Goal: Use online tool/utility: Utilize a website feature to perform a specific function

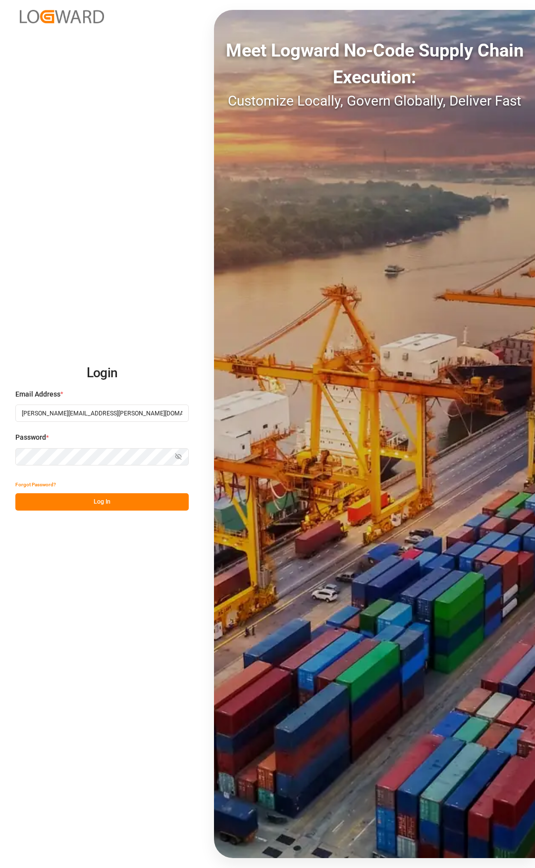
type input "[PERSON_NAME][EMAIL_ADDRESS][PERSON_NAME][DOMAIN_NAME]"
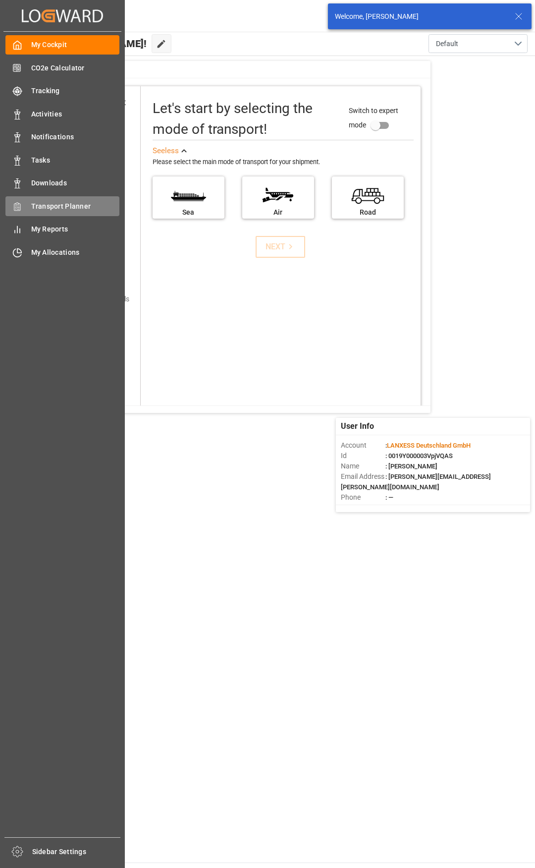
click at [25, 204] on div "Transport Planner Transport Planner" at bounding box center [62, 205] width 114 height 19
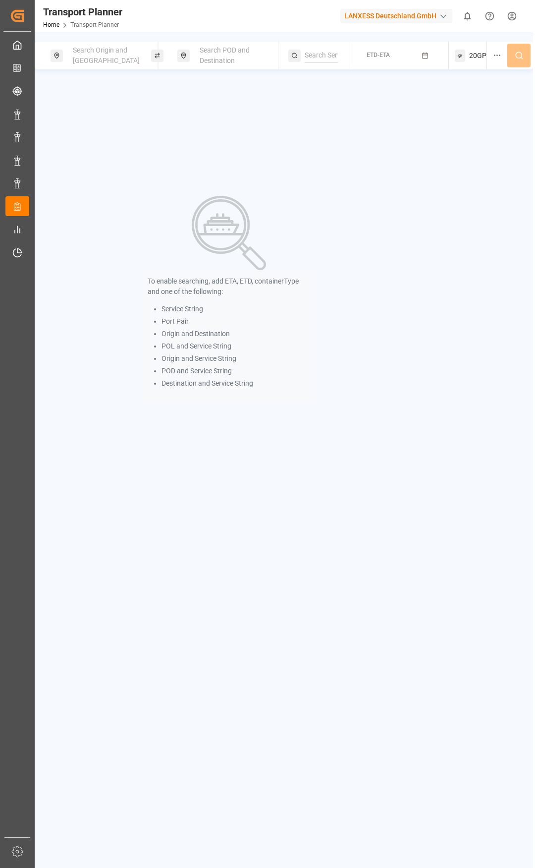
click at [117, 61] on div "Search Origin and [GEOGRAPHIC_DATA]" at bounding box center [107, 55] width 80 height 29
click at [85, 132] on input at bounding box center [99, 139] width 100 height 15
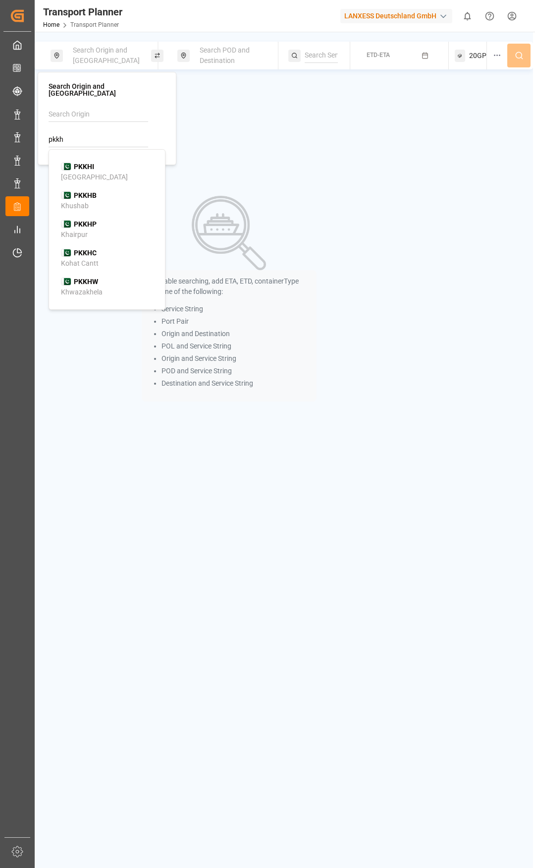
click at [104, 173] on div "PKKHI [GEOGRAPHIC_DATA]" at bounding box center [109, 172] width 96 height 21
type input "PKKHI"
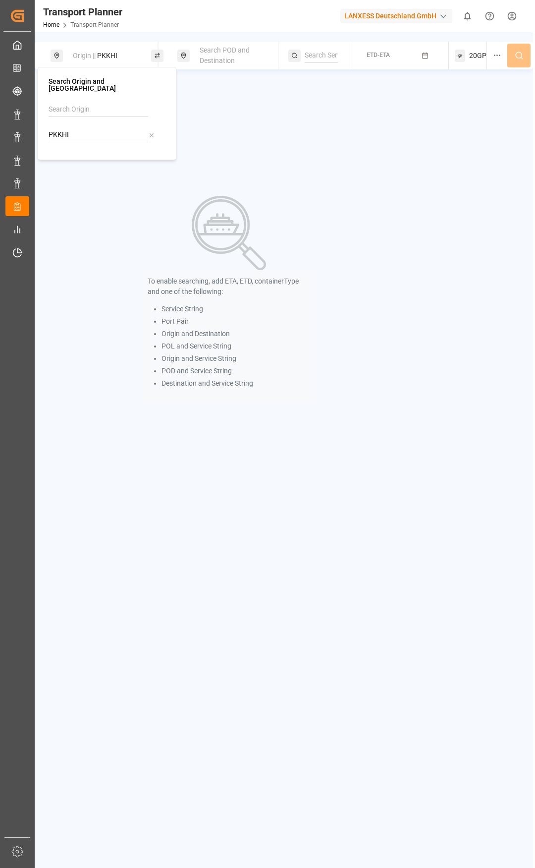
click at [234, 60] on span "Search POD and Destination" at bounding box center [225, 55] width 50 height 18
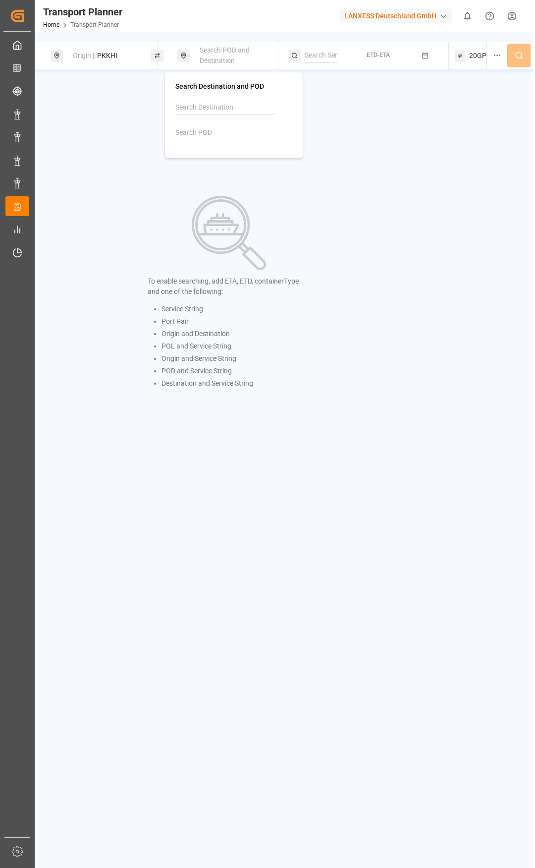
click at [214, 131] on input at bounding box center [225, 132] width 100 height 15
click at [121, 62] on div "Origin || PKKHI" at bounding box center [107, 56] width 80 height 18
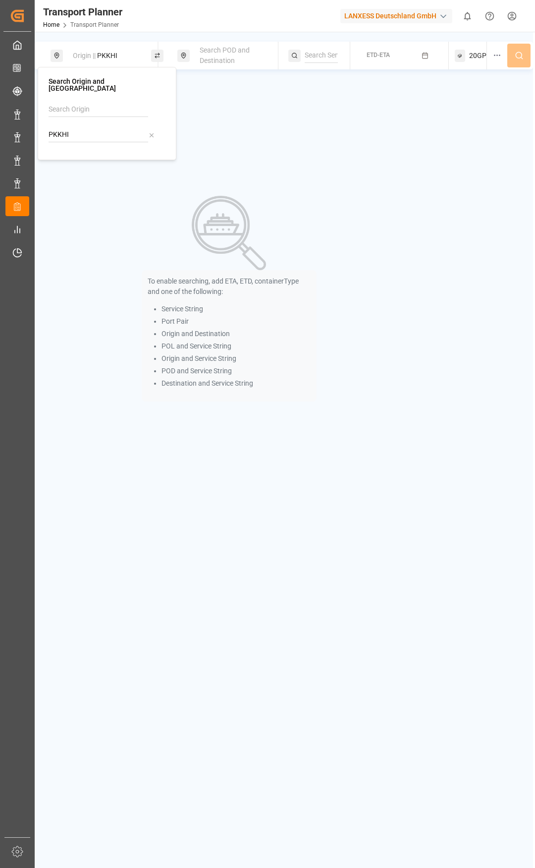
drag, startPoint x: 100, startPoint y: 124, endPoint x: 44, endPoint y: 122, distance: 56.0
click at [44, 122] on div "Search Origin and POL PKKHI" at bounding box center [107, 113] width 139 height 93
click at [86, 158] on b "NLRTM" at bounding box center [86, 162] width 24 height 8
type input "NLRTM"
click at [237, 67] on div "Search POD and Destination" at bounding box center [234, 55] width 80 height 29
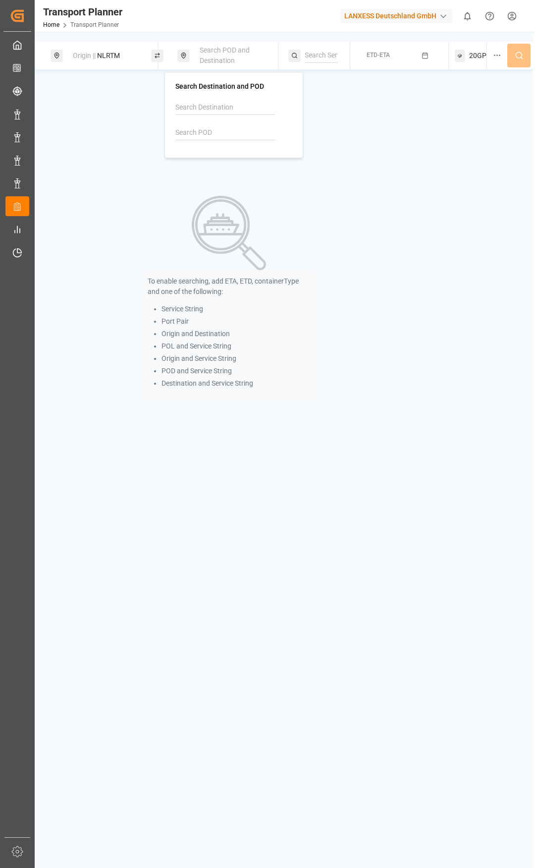
click at [221, 131] on input at bounding box center [225, 132] width 100 height 15
click at [212, 163] on b "PKKHI" at bounding box center [211, 160] width 20 height 8
type input "PKKHI"
click at [312, 56] on input at bounding box center [321, 55] width 33 height 15
click at [386, 53] on span "ETD-ETA" at bounding box center [378, 55] width 23 height 7
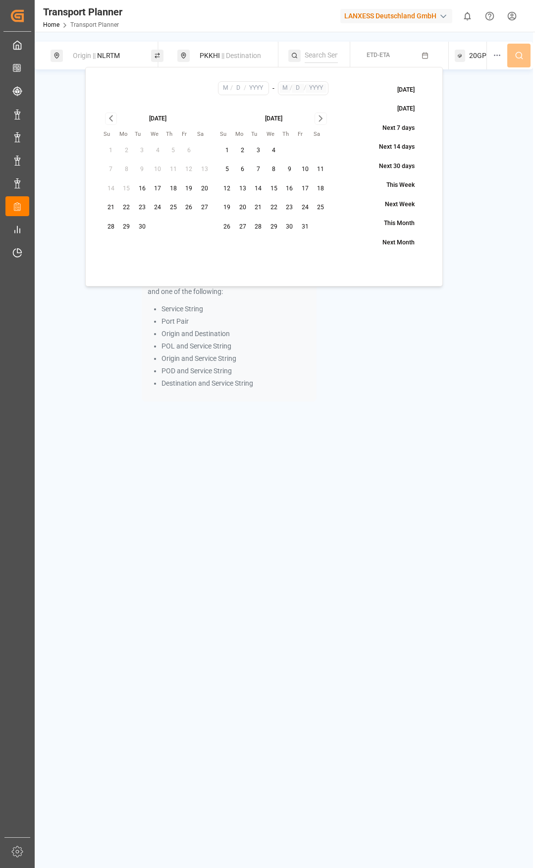
click at [263, 172] on button "7" at bounding box center [259, 170] width 16 height 16
type input "10"
type input "7"
type input "2025"
click at [322, 118] on icon "Go to next month" at bounding box center [320, 118] width 3 height 5
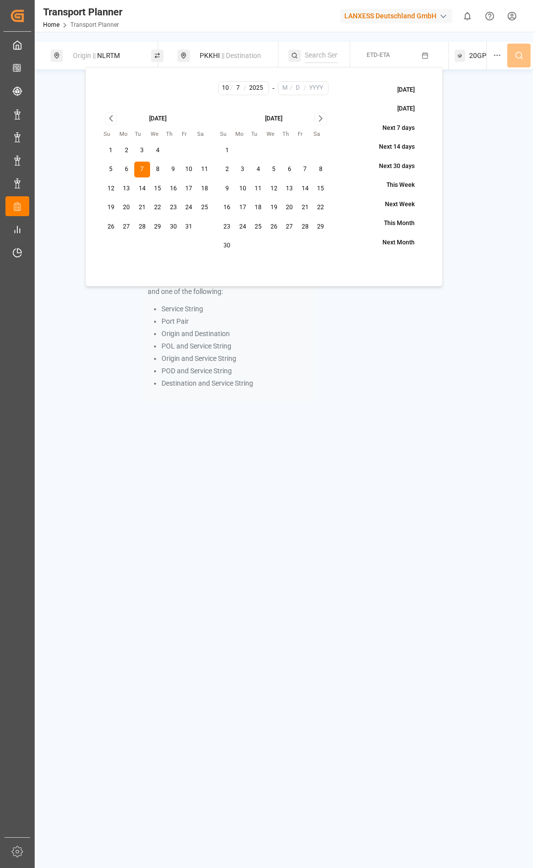
click at [322, 118] on icon "Go to next month" at bounding box center [320, 118] width 3 height 5
click at [303, 206] on button "26" at bounding box center [305, 208] width 16 height 16
type input "12"
type input "26"
type input "2025"
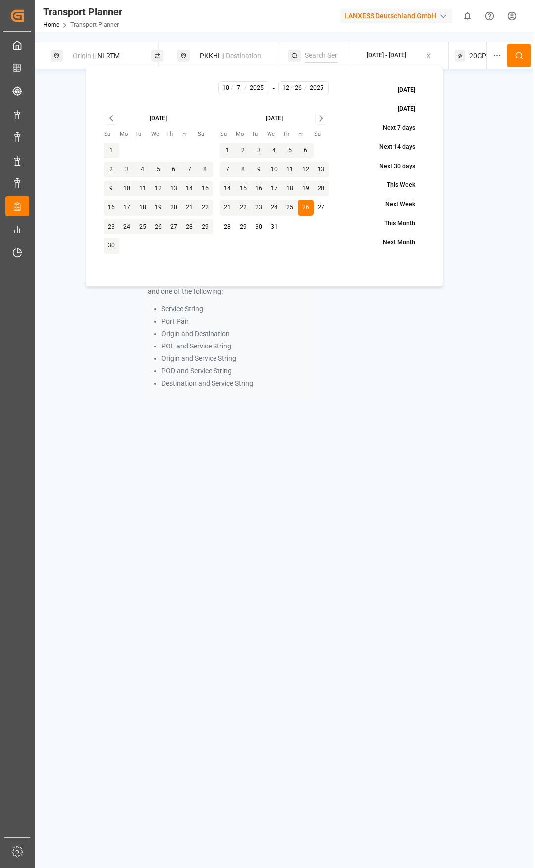
click at [480, 56] on span "20GP" at bounding box center [477, 56] width 17 height 10
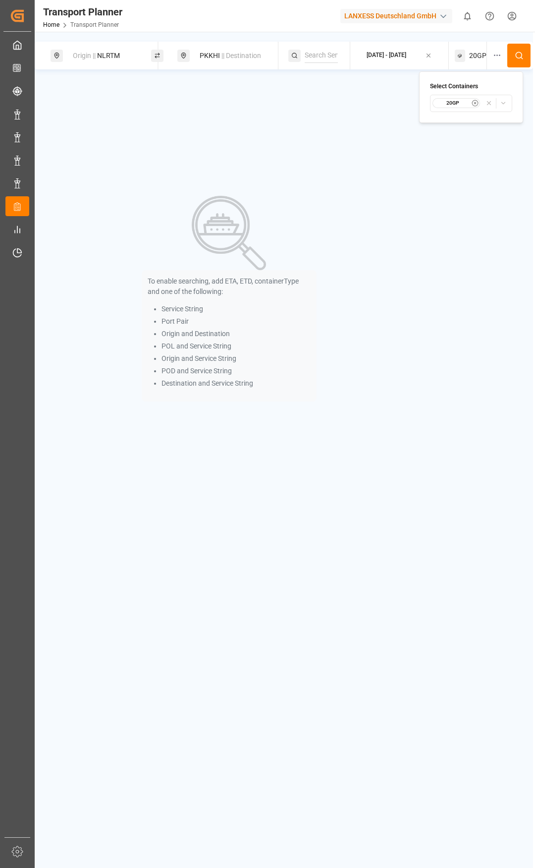
click at [453, 106] on small "20GP" at bounding box center [453, 103] width 35 height 7
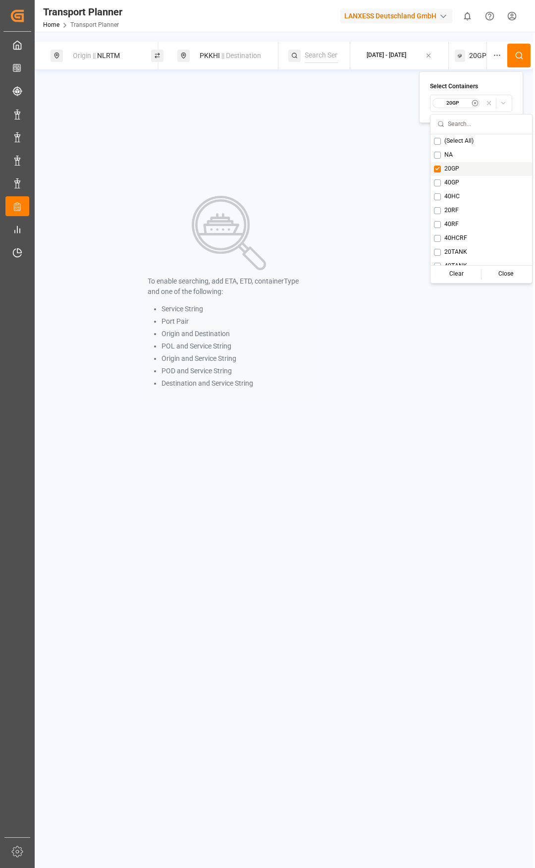
click at [437, 168] on button "Suggestions" at bounding box center [437, 169] width 7 height 7
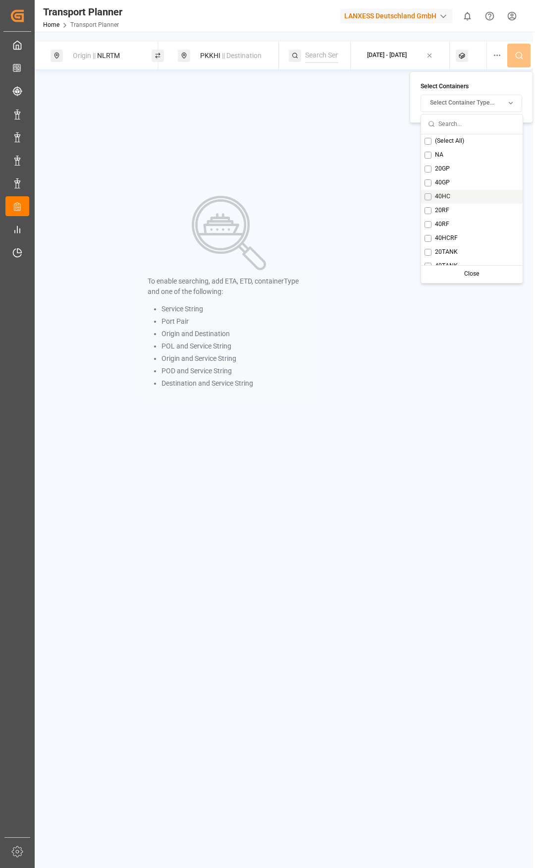
click at [436, 194] on span "40HC" at bounding box center [442, 196] width 15 height 9
click at [518, 61] on button at bounding box center [519, 56] width 23 height 24
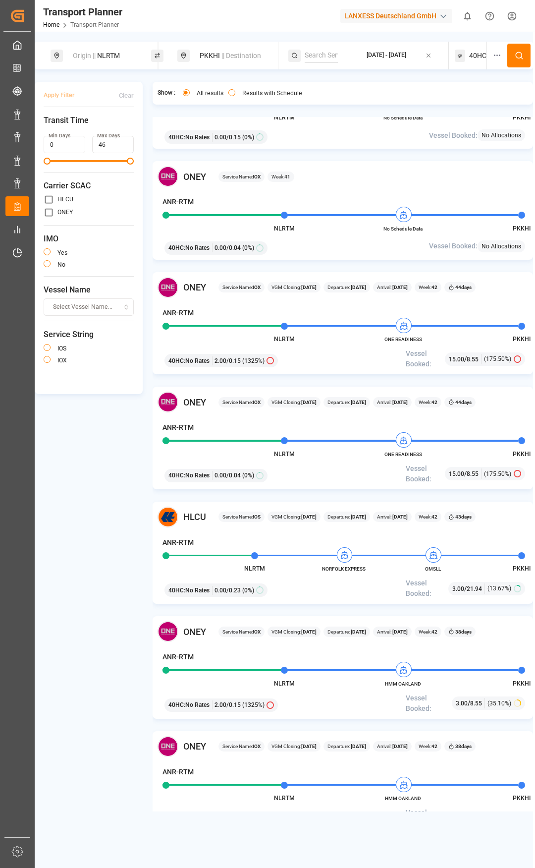
scroll to position [198, 0]
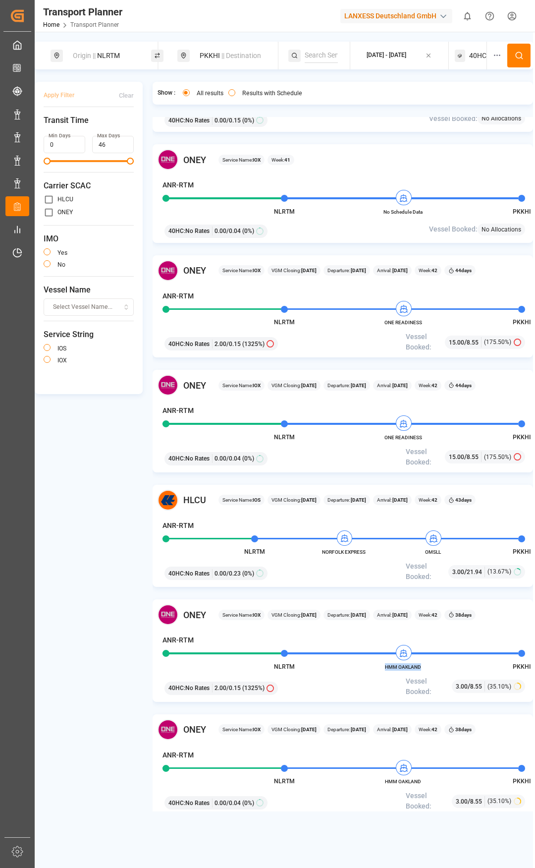
drag, startPoint x: 427, startPoint y: 664, endPoint x: 384, endPoint y: 662, distance: 43.2
click at [384, 662] on div "HMM OAKLAND" at bounding box center [403, 665] width 55 height 9
copy span "HMM OAKLAND"
